Goal: Task Accomplishment & Management: Manage account settings

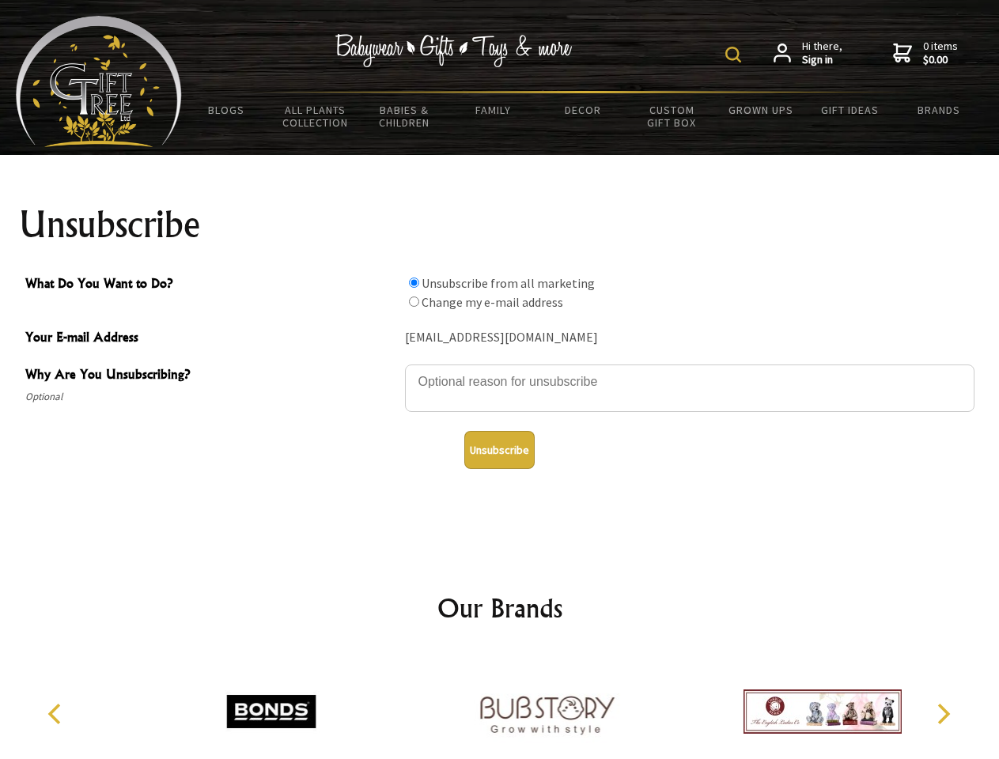
click at [736, 55] on img at bounding box center [733, 55] width 16 height 16
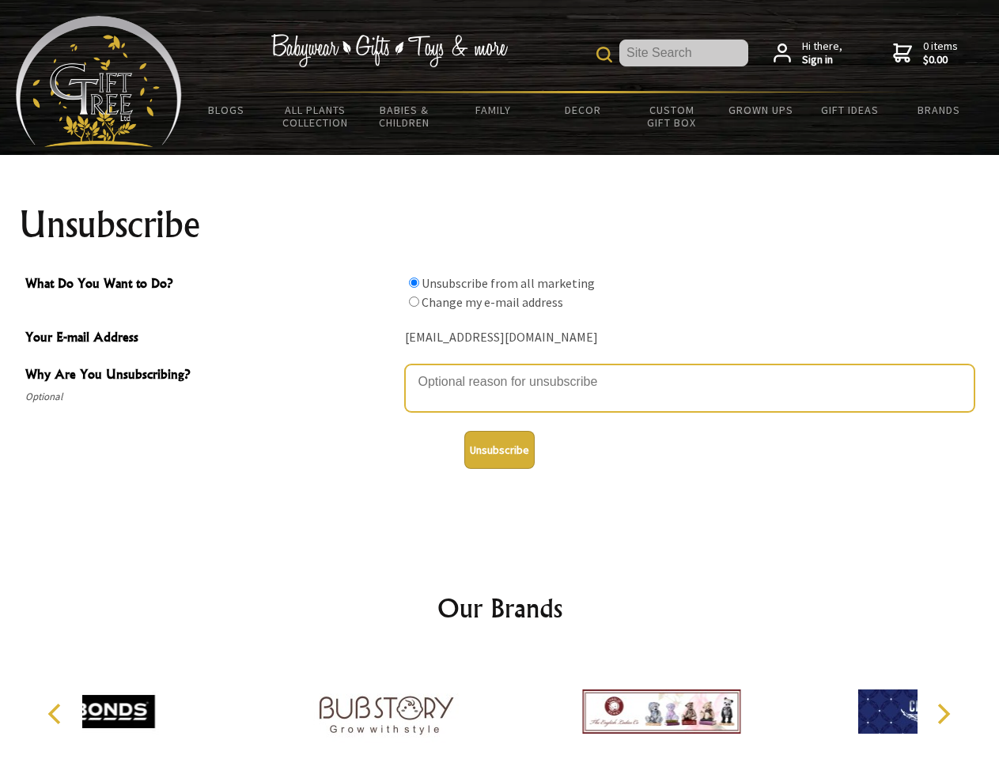
click at [500, 370] on textarea "Why Are You Unsubscribing?" at bounding box center [689, 388] width 569 height 47
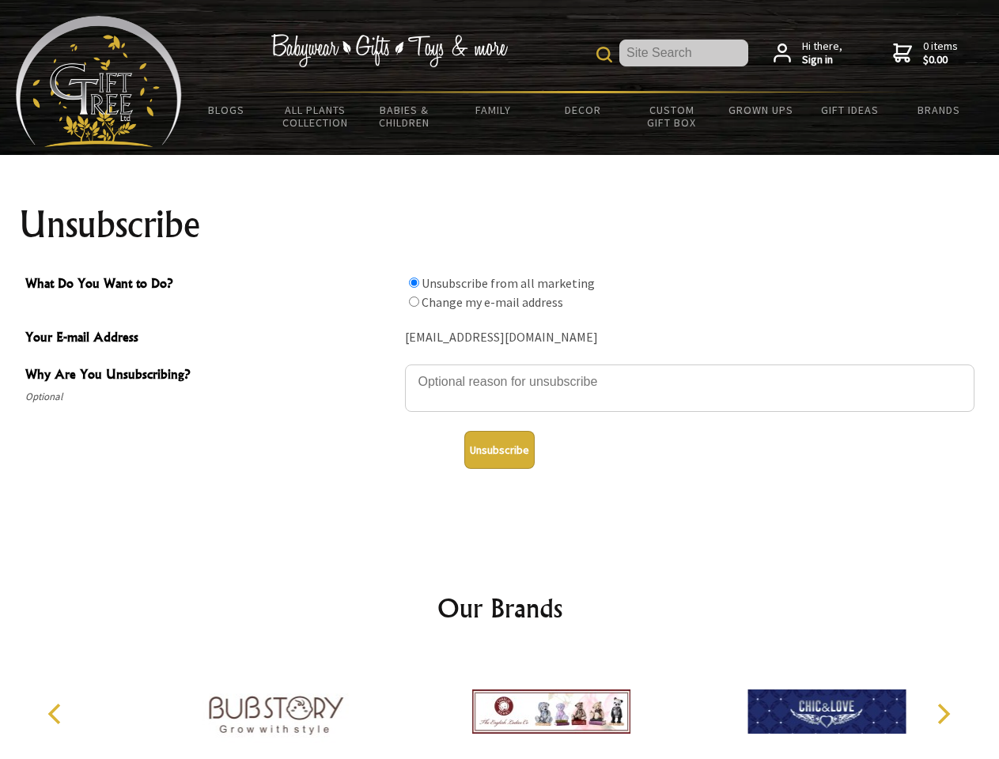
click at [414, 282] on input "What Do You Want to Do?" at bounding box center [414, 283] width 10 height 10
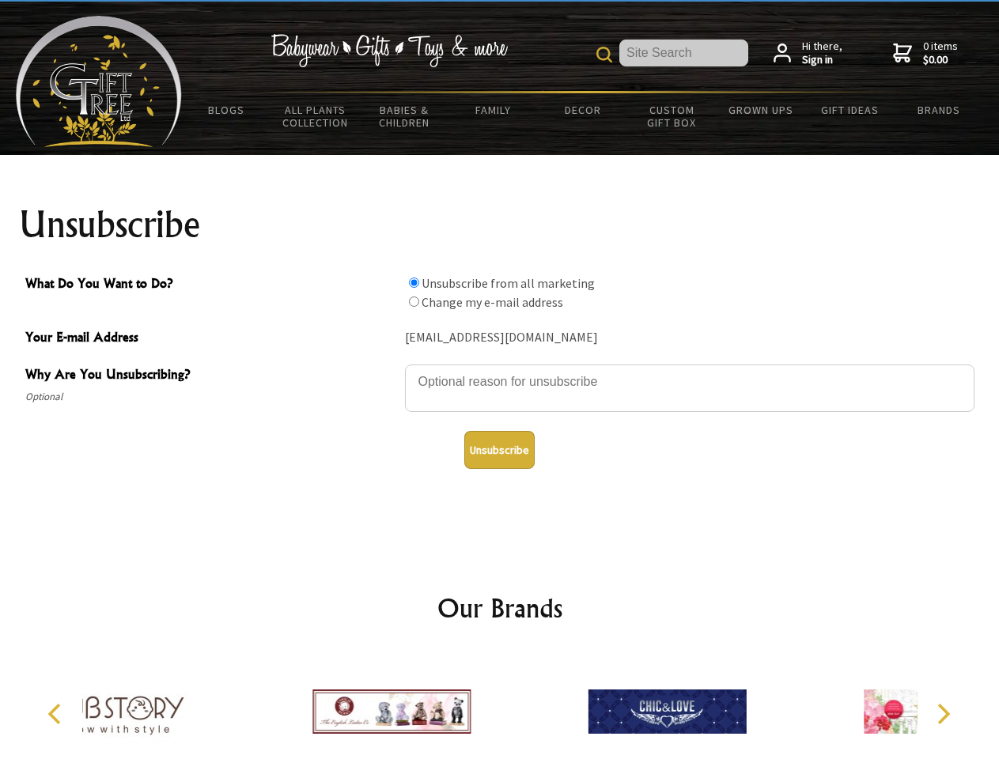
click at [414, 301] on input "What Do You Want to Do?" at bounding box center [414, 302] width 10 height 10
radio input "true"
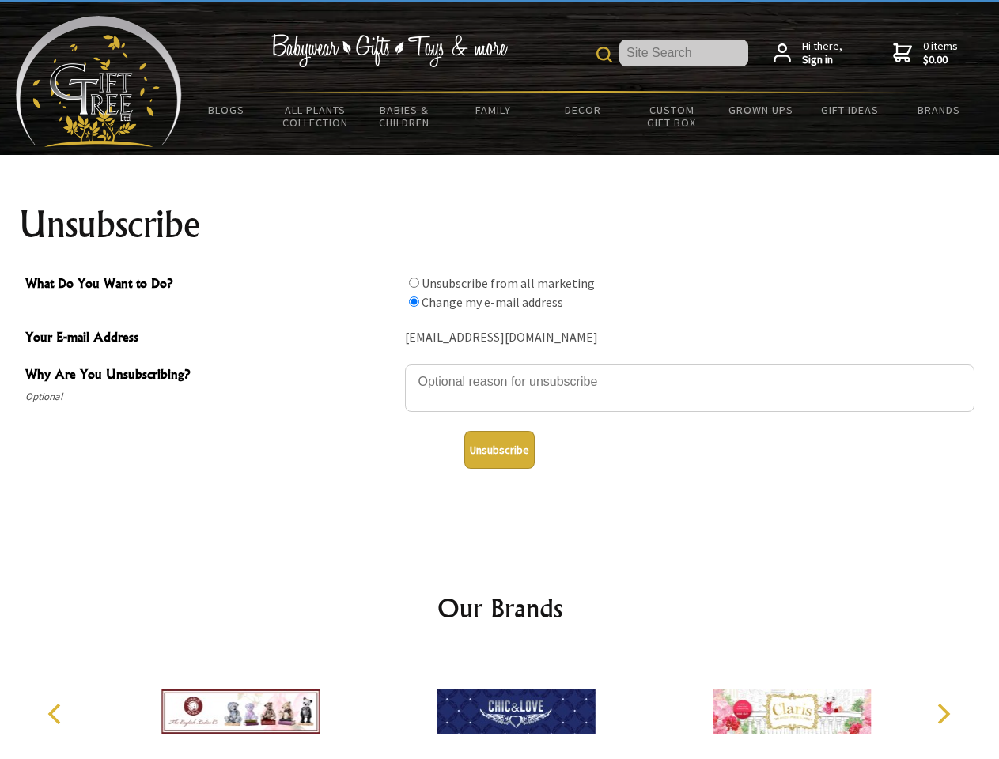
click at [499, 450] on button "Unsubscribe" at bounding box center [499, 450] width 70 height 38
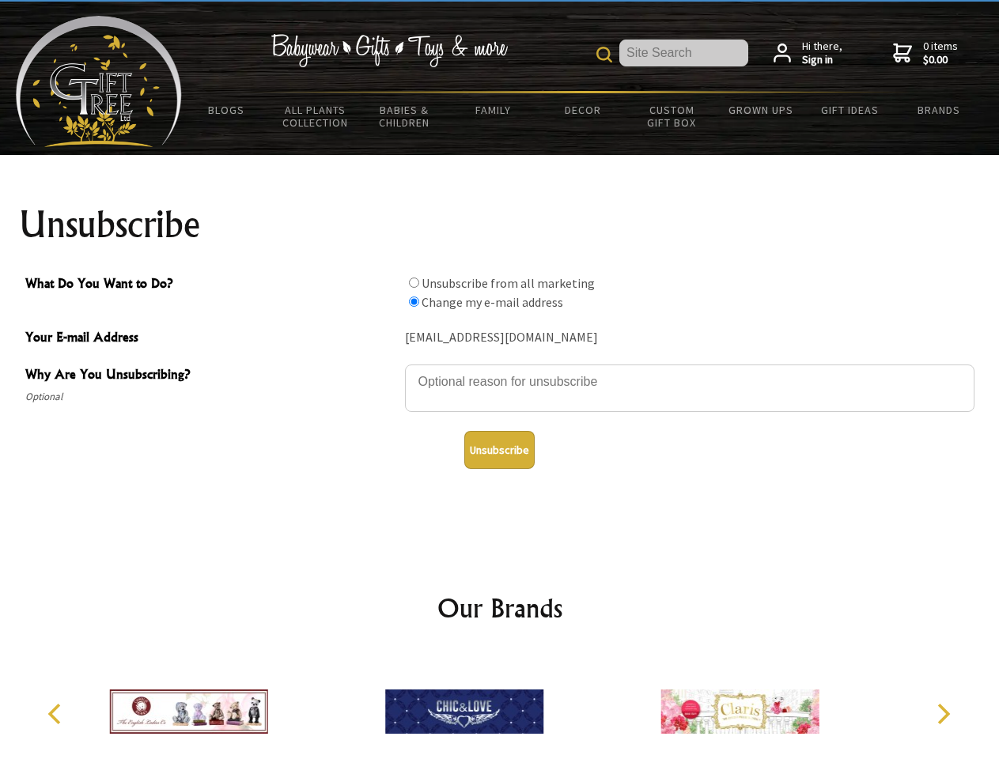
click at [500, 705] on img at bounding box center [464, 712] width 158 height 119
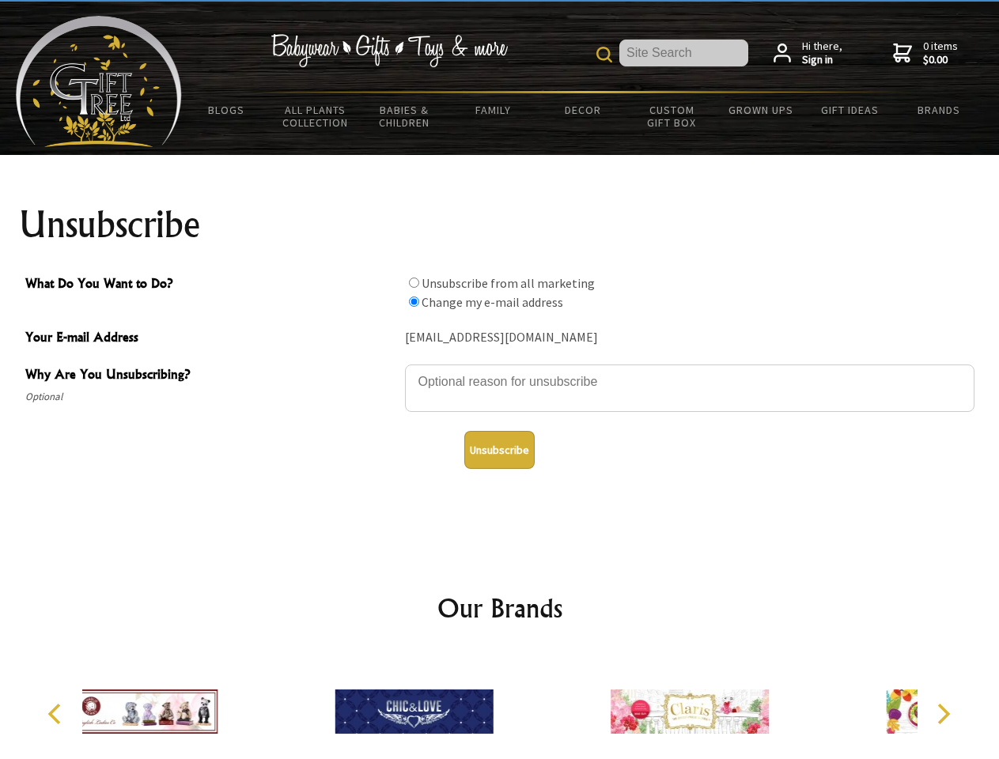
click at [57, 714] on icon "Previous" at bounding box center [56, 714] width 21 height 21
click at [943, 714] on icon "Next" at bounding box center [942, 714] width 21 height 21
